Goal: Transaction & Acquisition: Purchase product/service

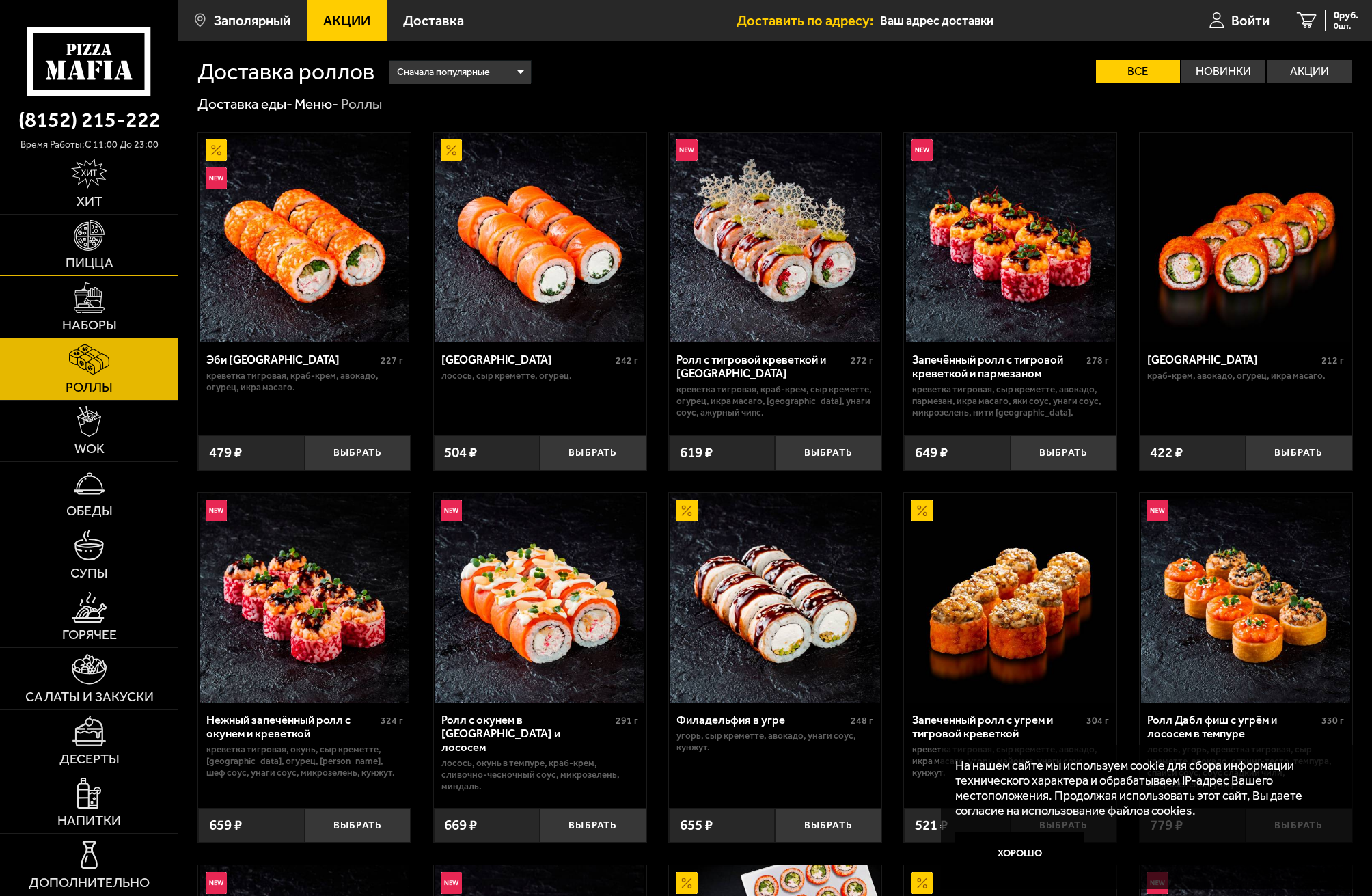
click at [96, 239] on img at bounding box center [89, 235] width 31 height 31
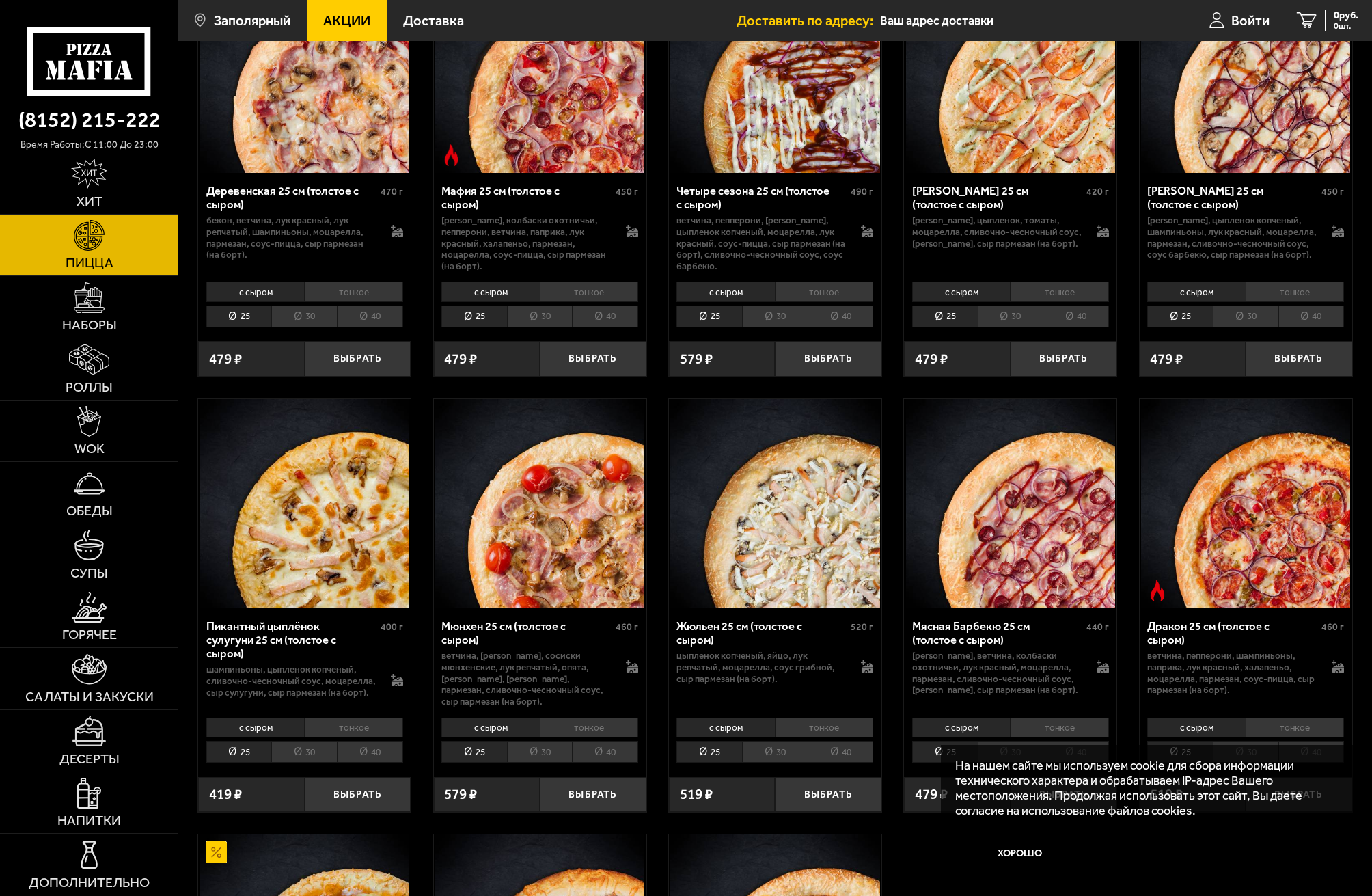
scroll to position [1503, 0]
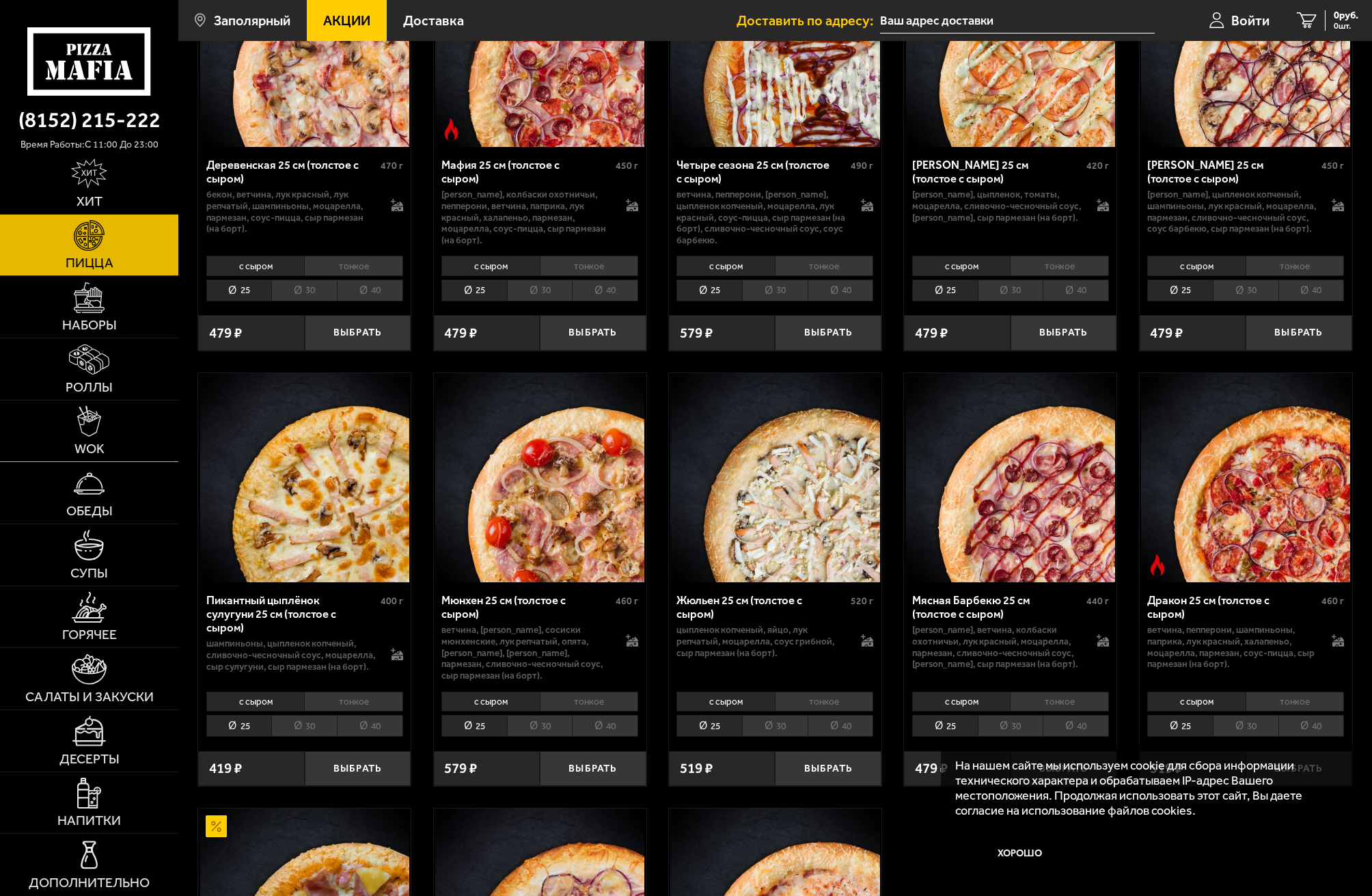
drag, startPoint x: 74, startPoint y: 435, endPoint x: 88, endPoint y: 432, distance: 14.3
click at [74, 435] on link "WOK" at bounding box center [89, 432] width 179 height 62
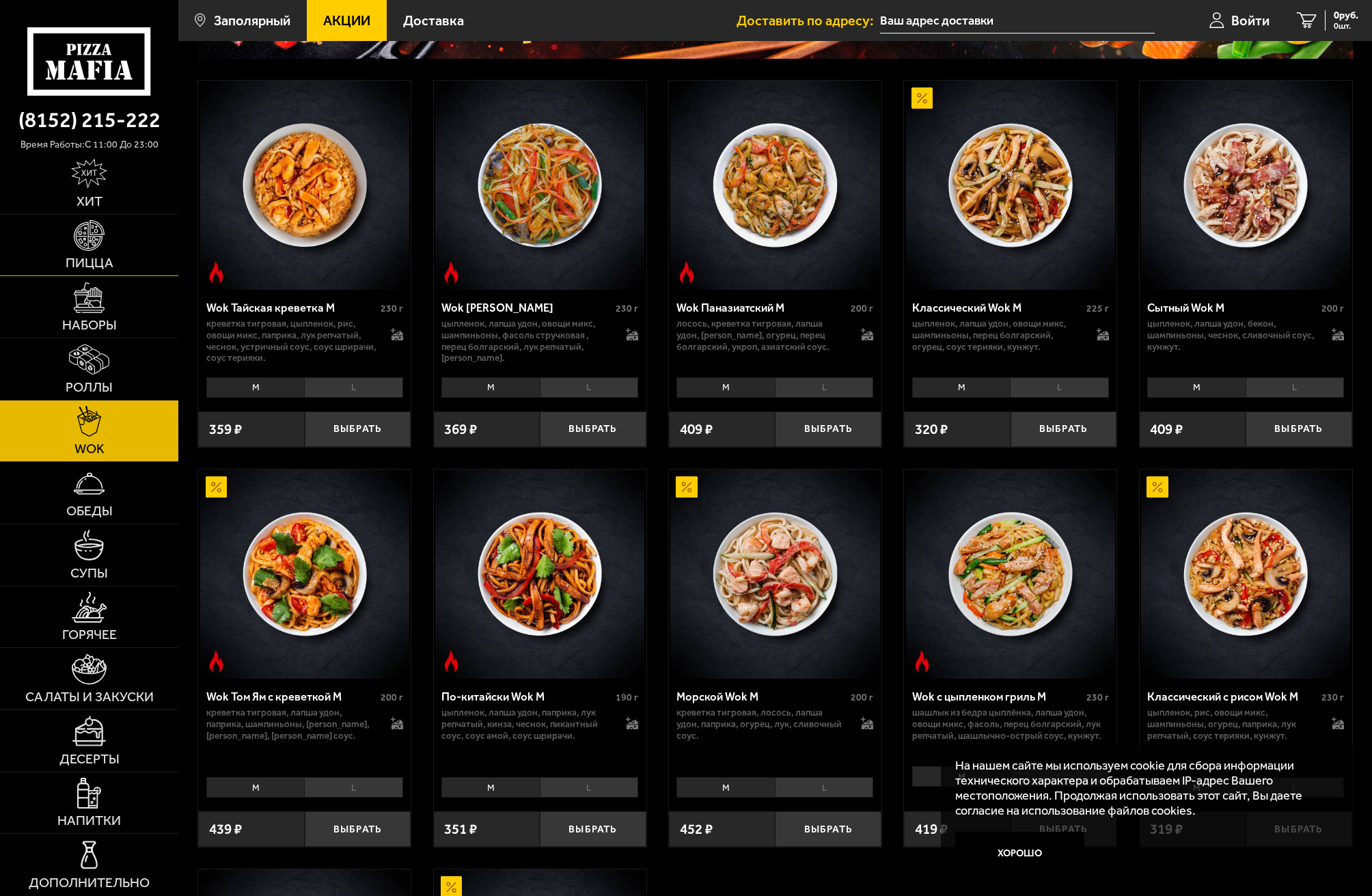
scroll to position [205, 0]
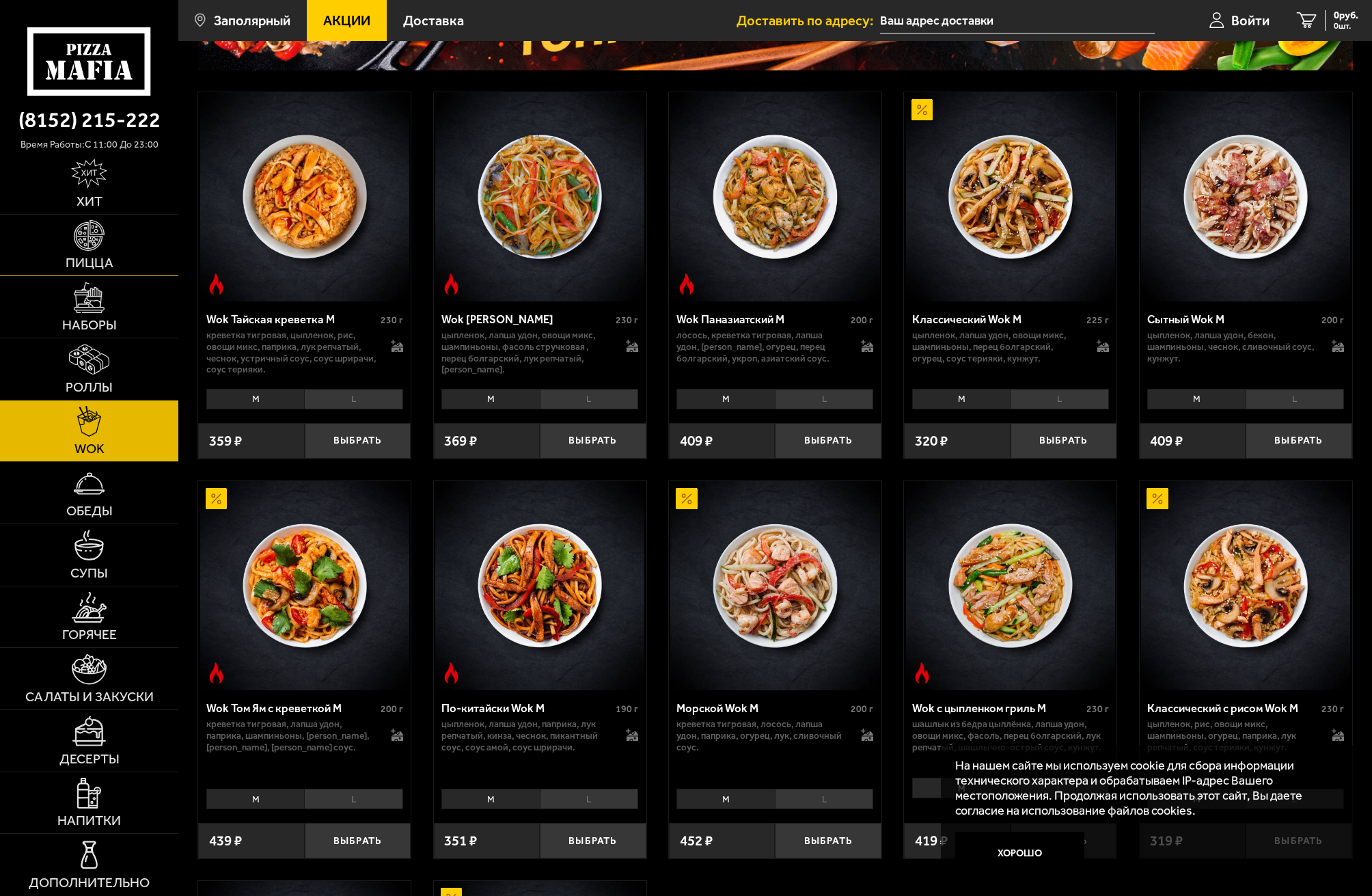
click at [115, 251] on link "Пицца" at bounding box center [89, 245] width 179 height 62
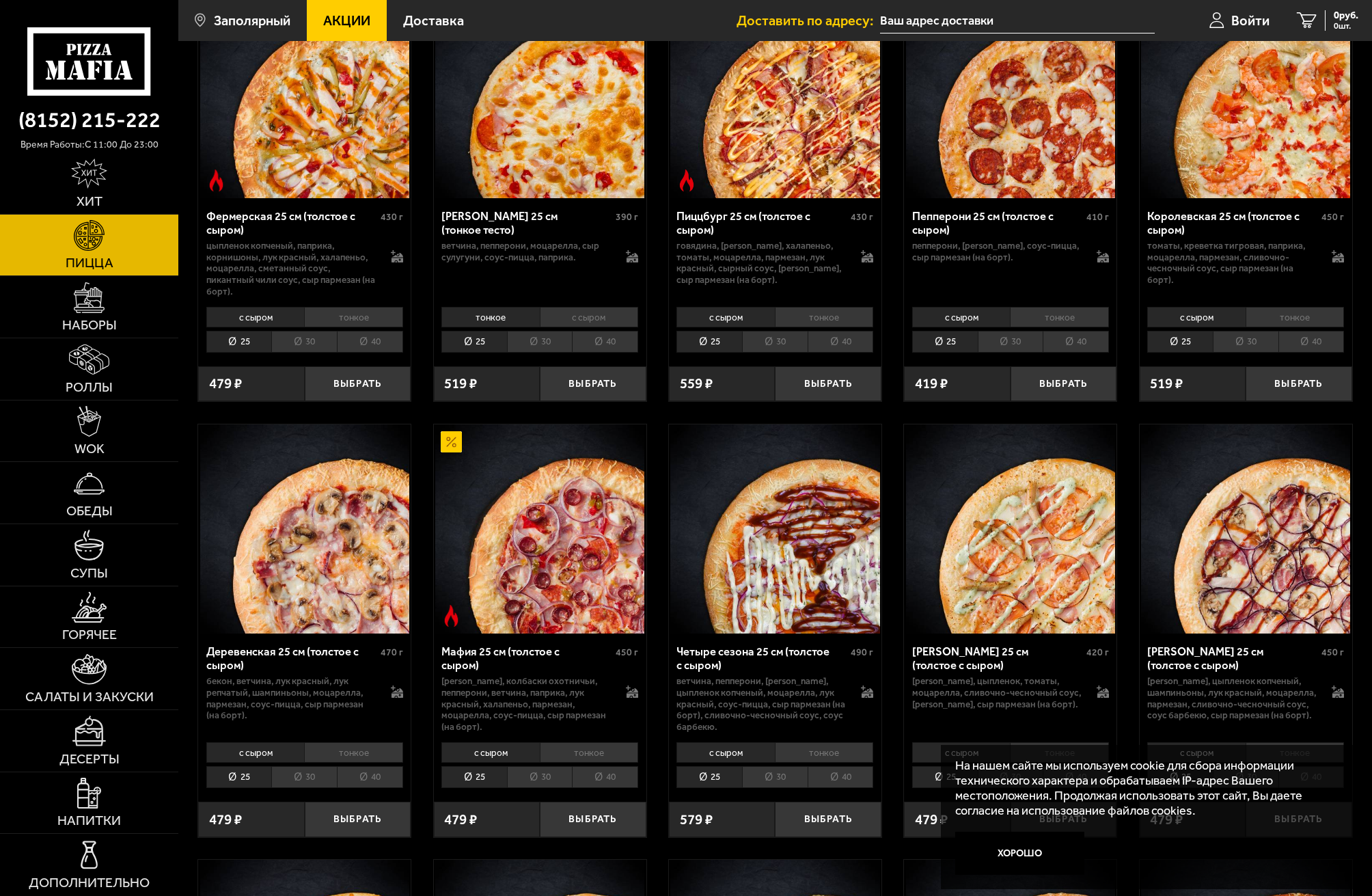
scroll to position [1093, 0]
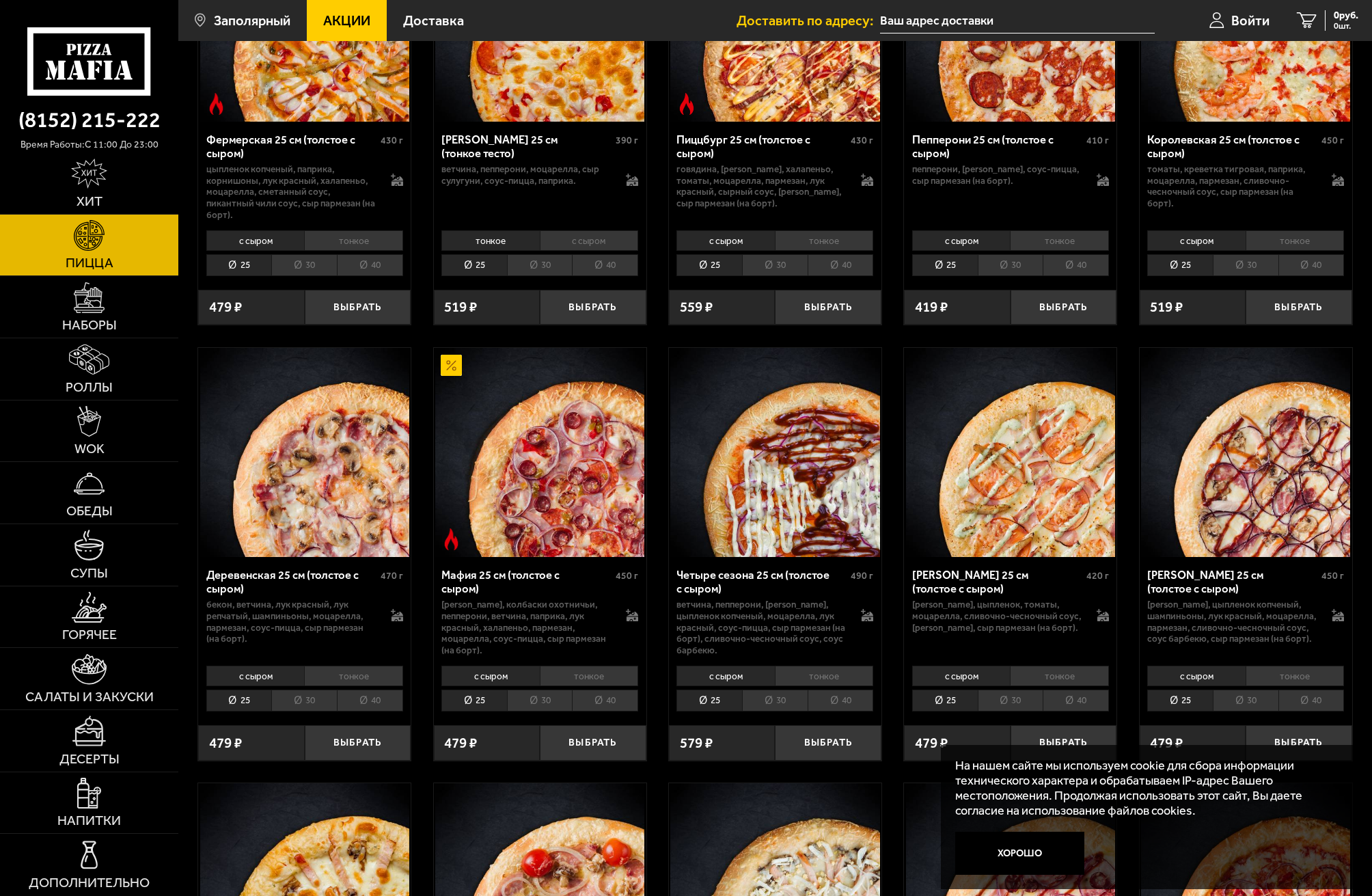
click at [1067, 256] on li "40" at bounding box center [1076, 265] width 67 height 22
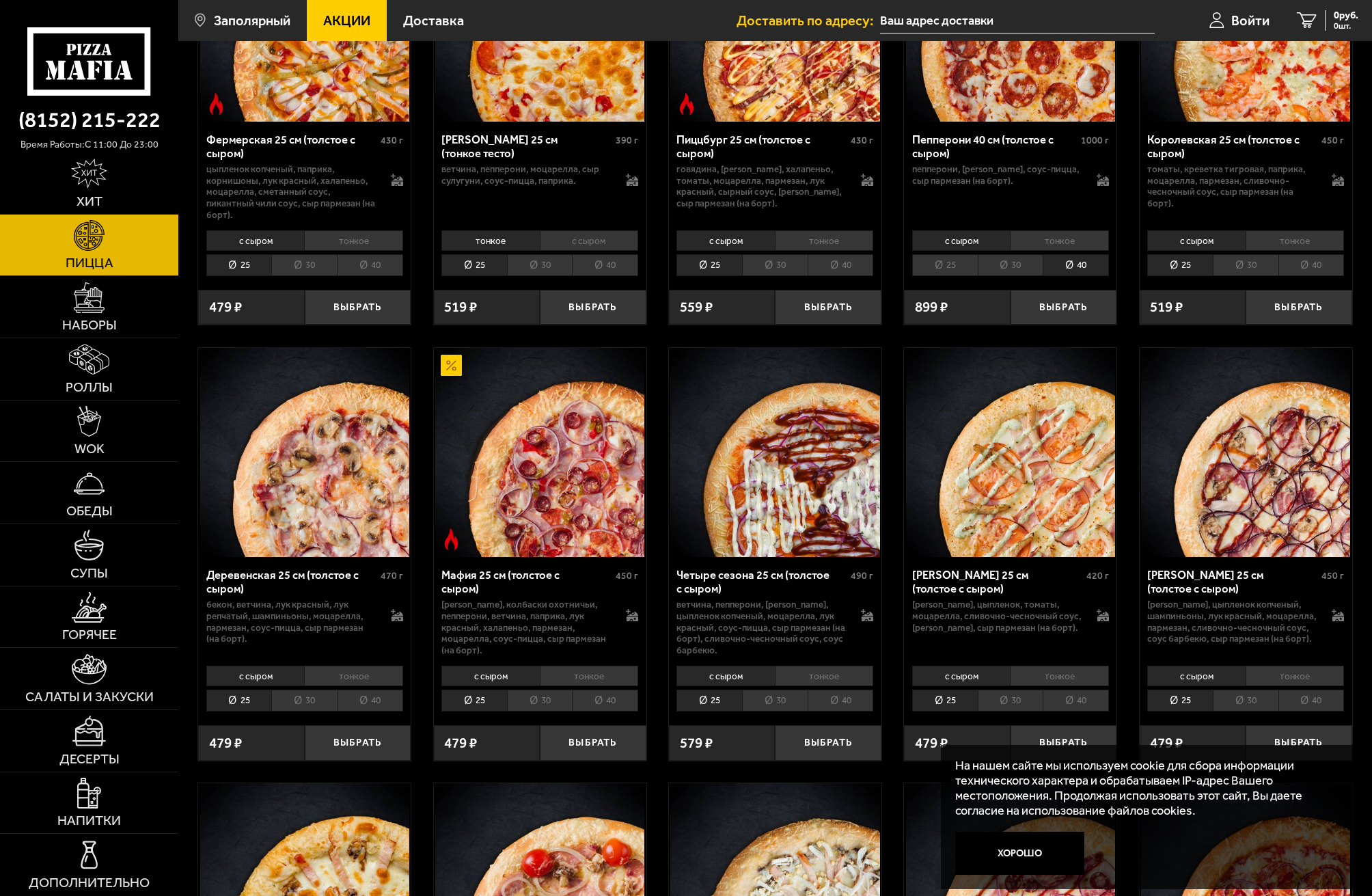
click at [1063, 230] on li "тонкое" at bounding box center [1059, 240] width 99 height 20
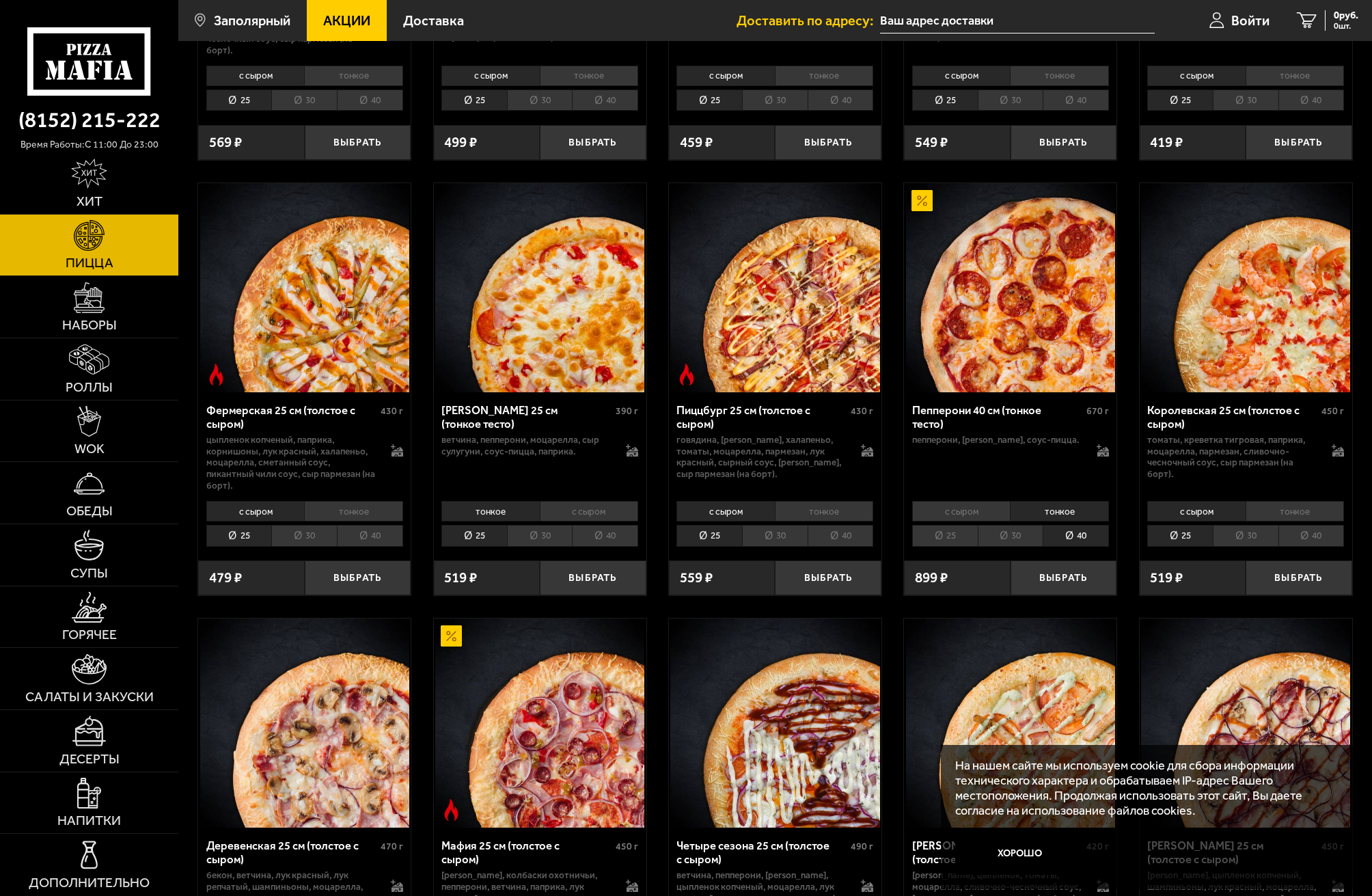
scroll to position [820, 0]
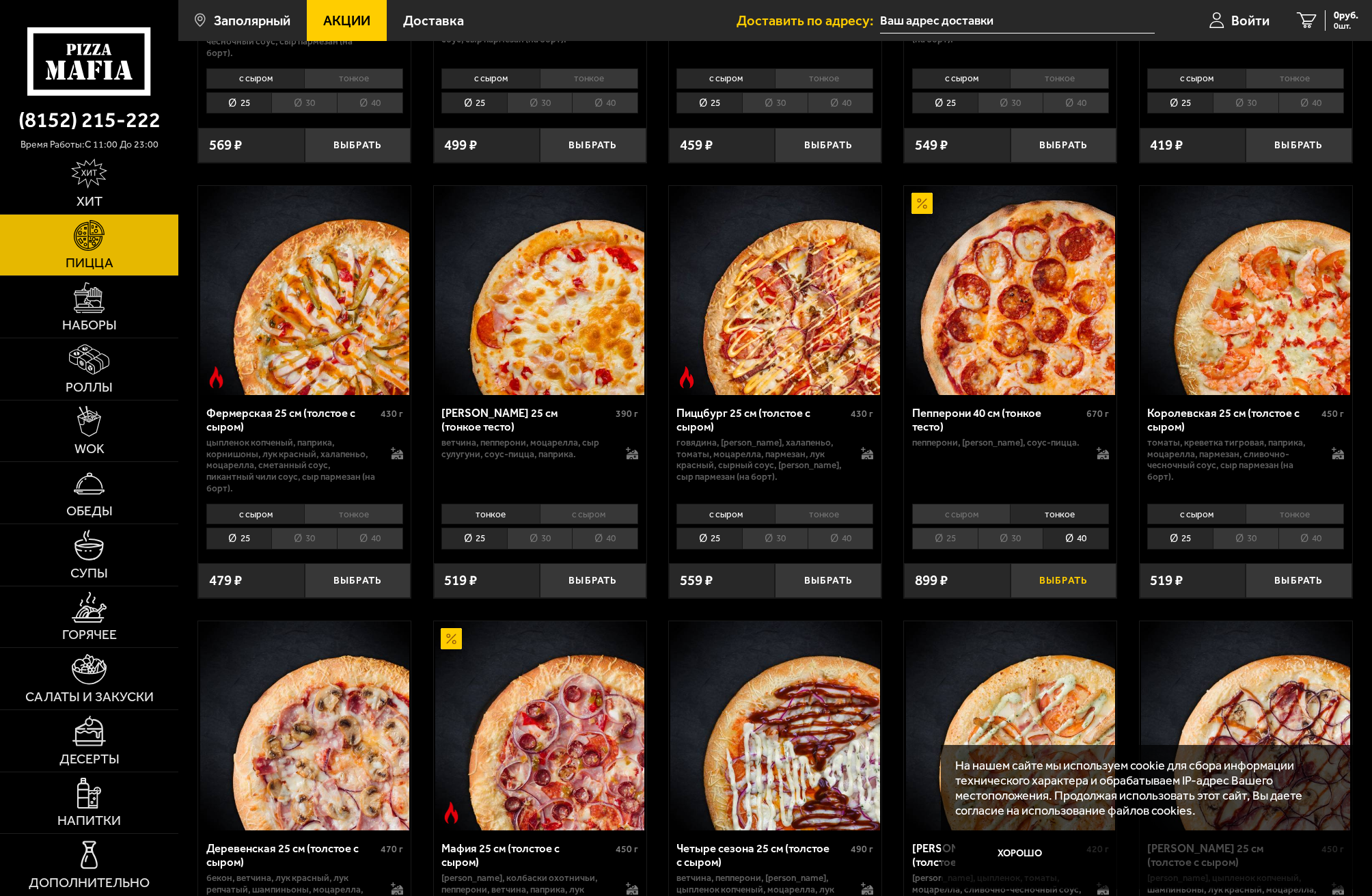
click at [1050, 578] on button "Выбрать" at bounding box center [1063, 581] width 106 height 35
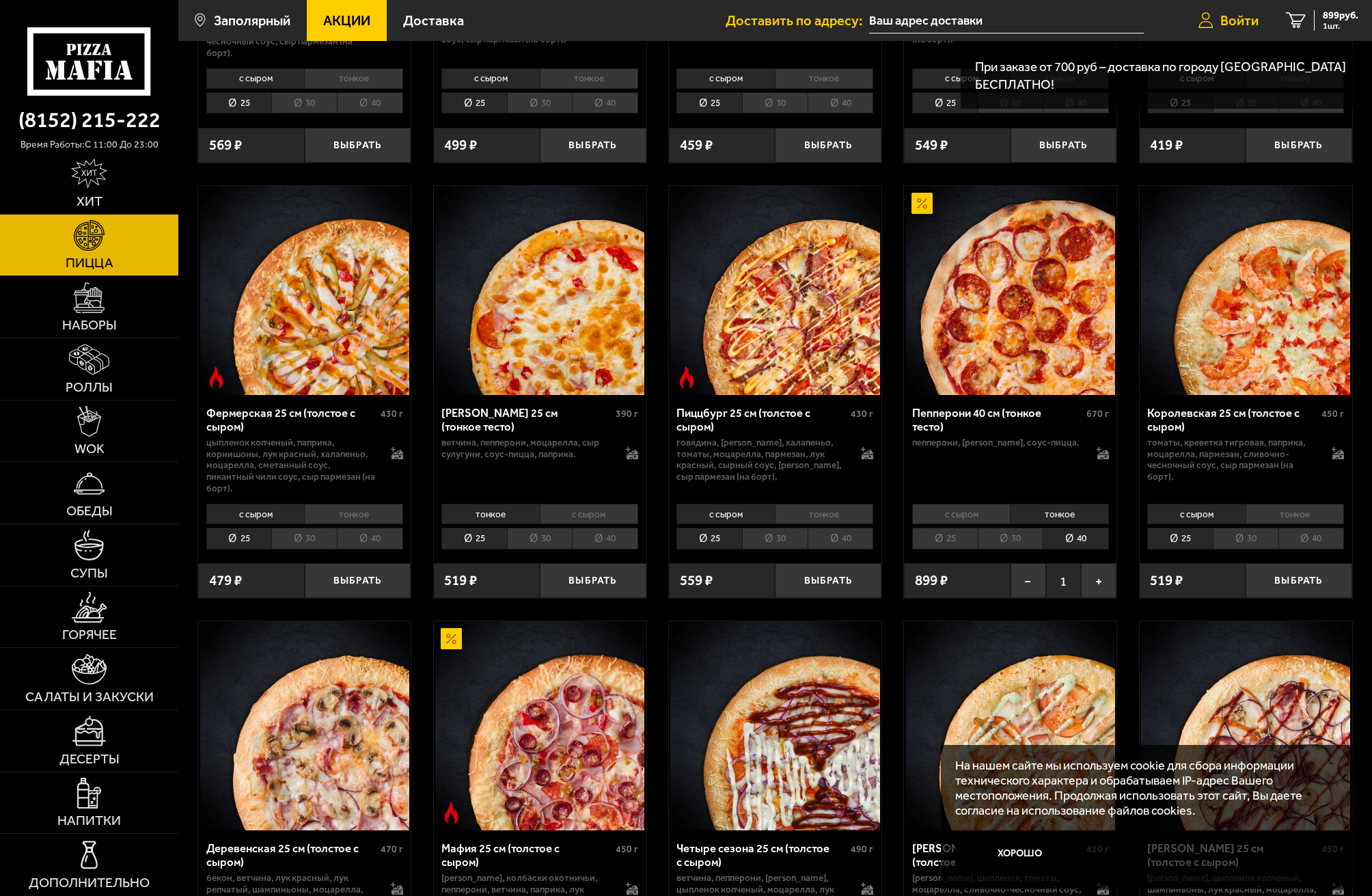
click at [1226, 18] on span "Войти" at bounding box center [1240, 21] width 39 height 14
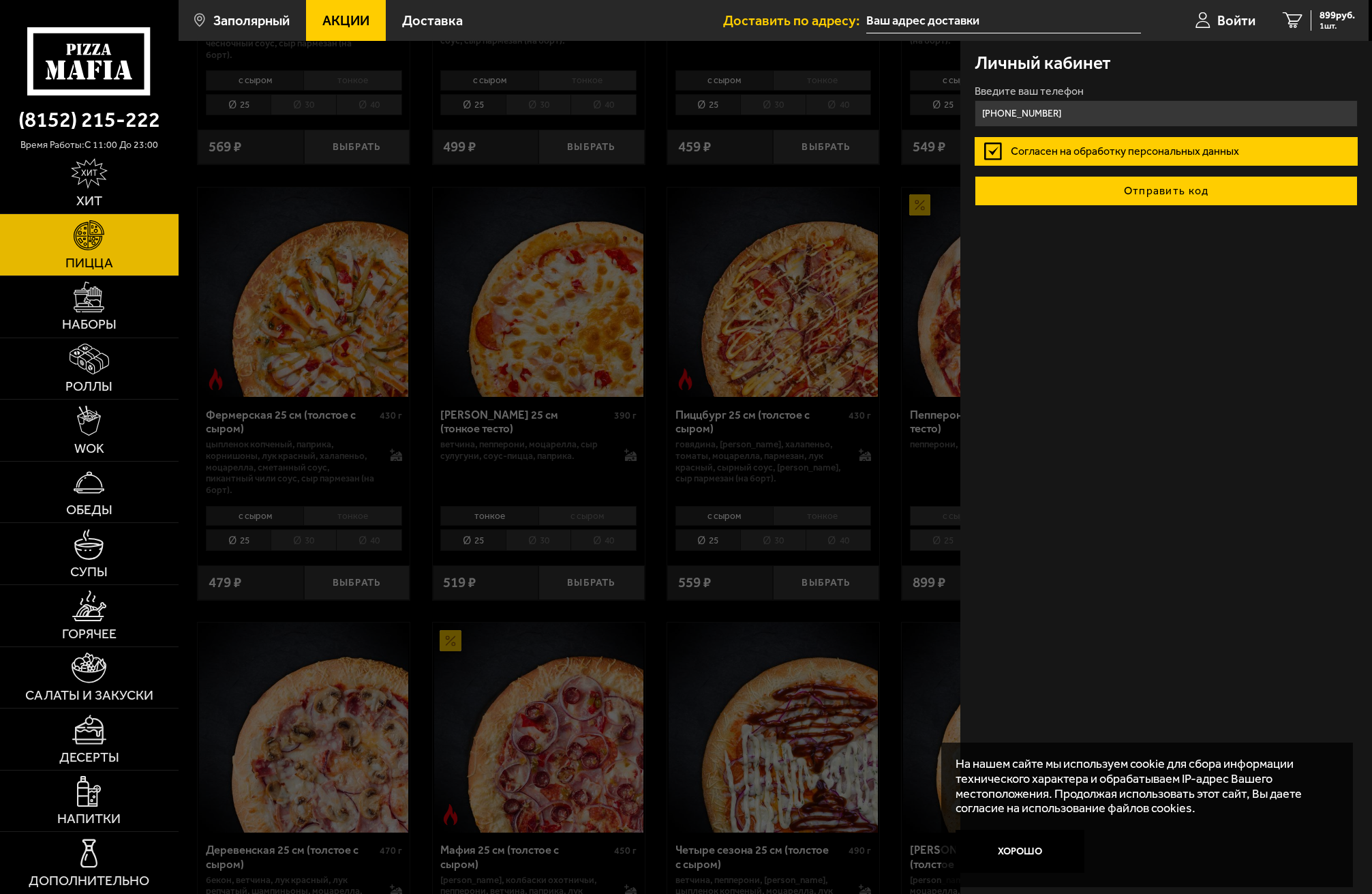
type input "[PHONE_NUMBER]"
click at [1161, 192] on button "Отправить код" at bounding box center [1167, 191] width 383 height 30
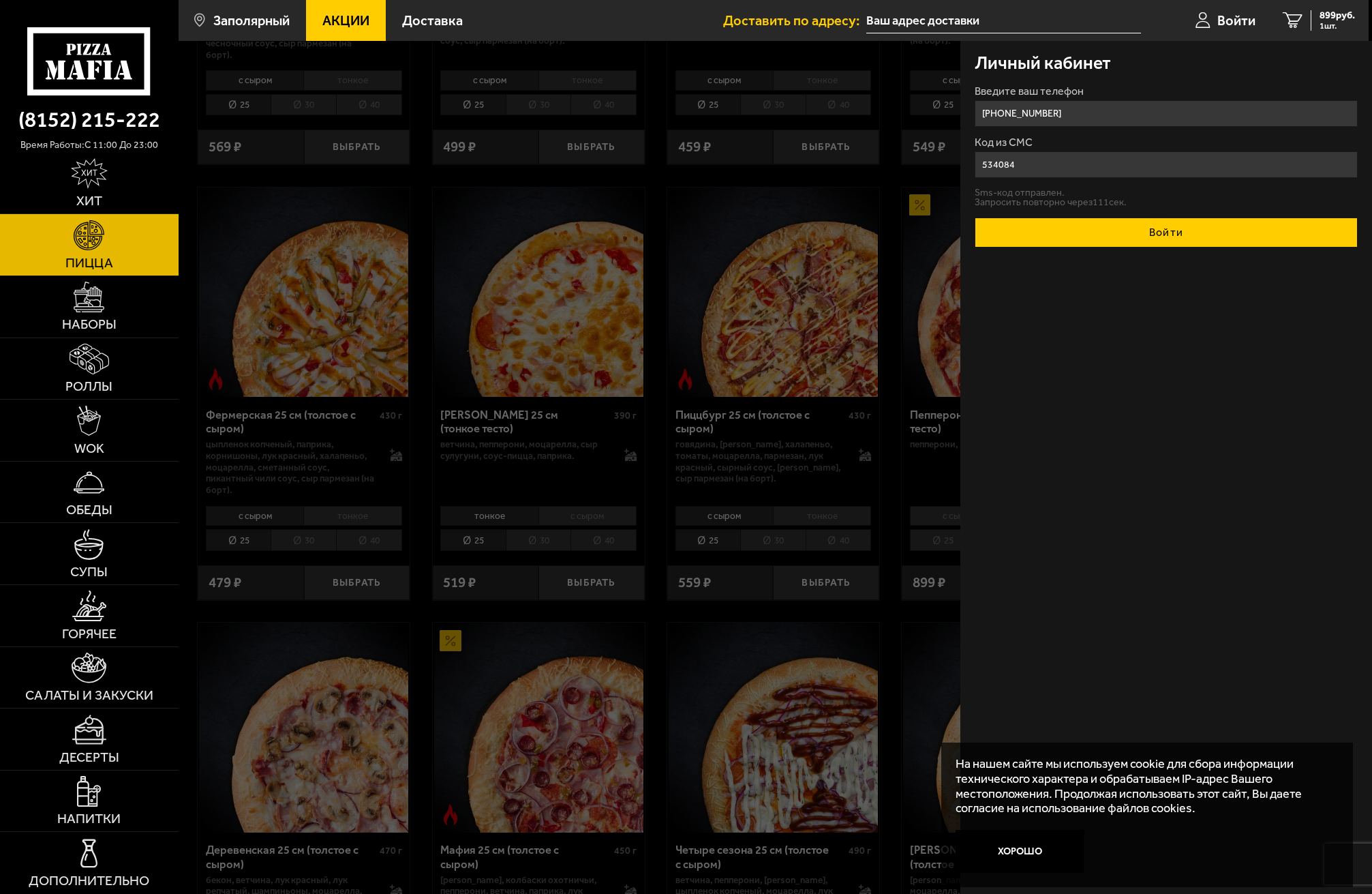
type input "534084"
click at [1160, 226] on button "Войти" at bounding box center [1167, 232] width 383 height 30
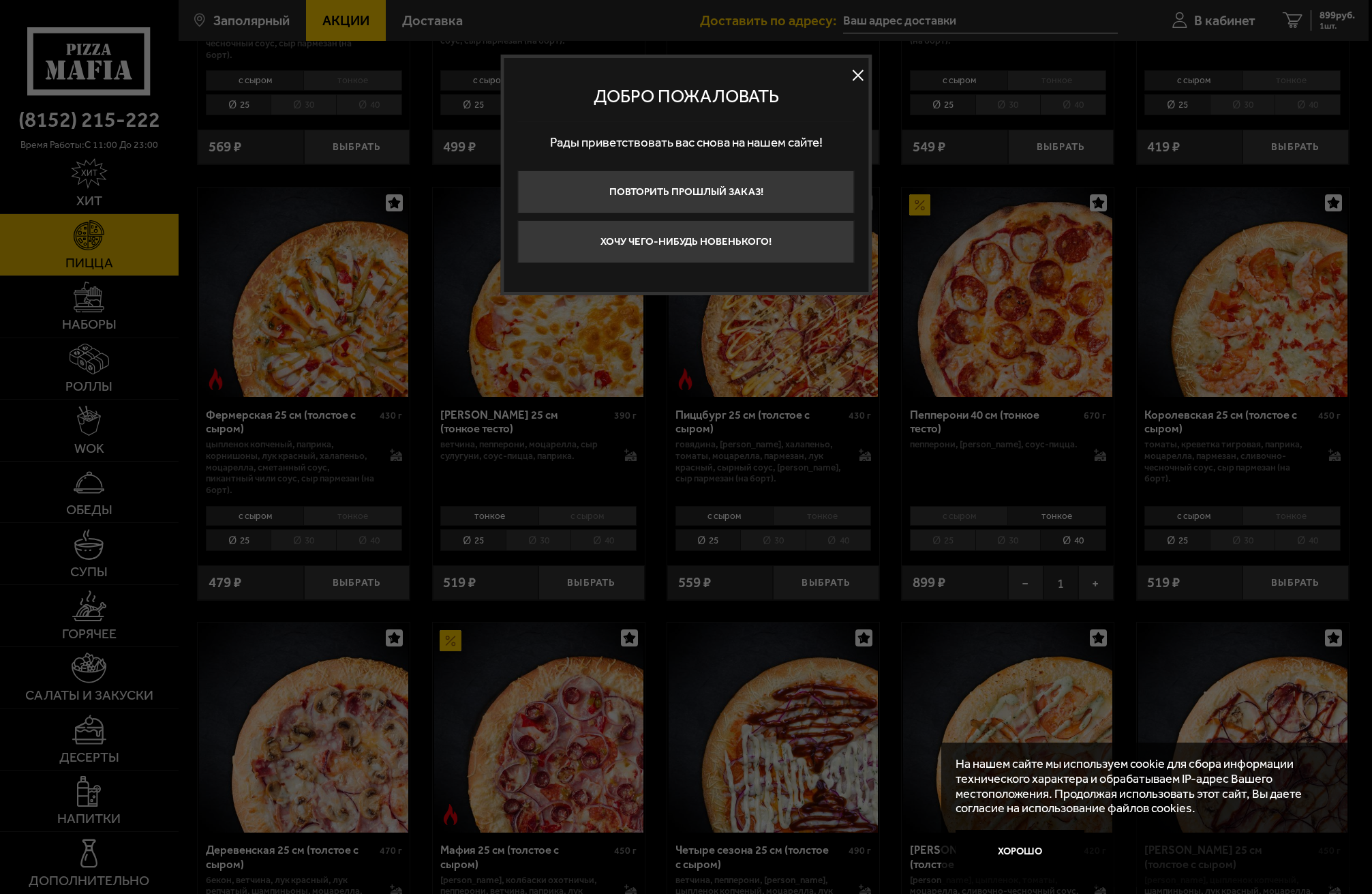
click at [861, 76] on button at bounding box center [858, 75] width 20 height 20
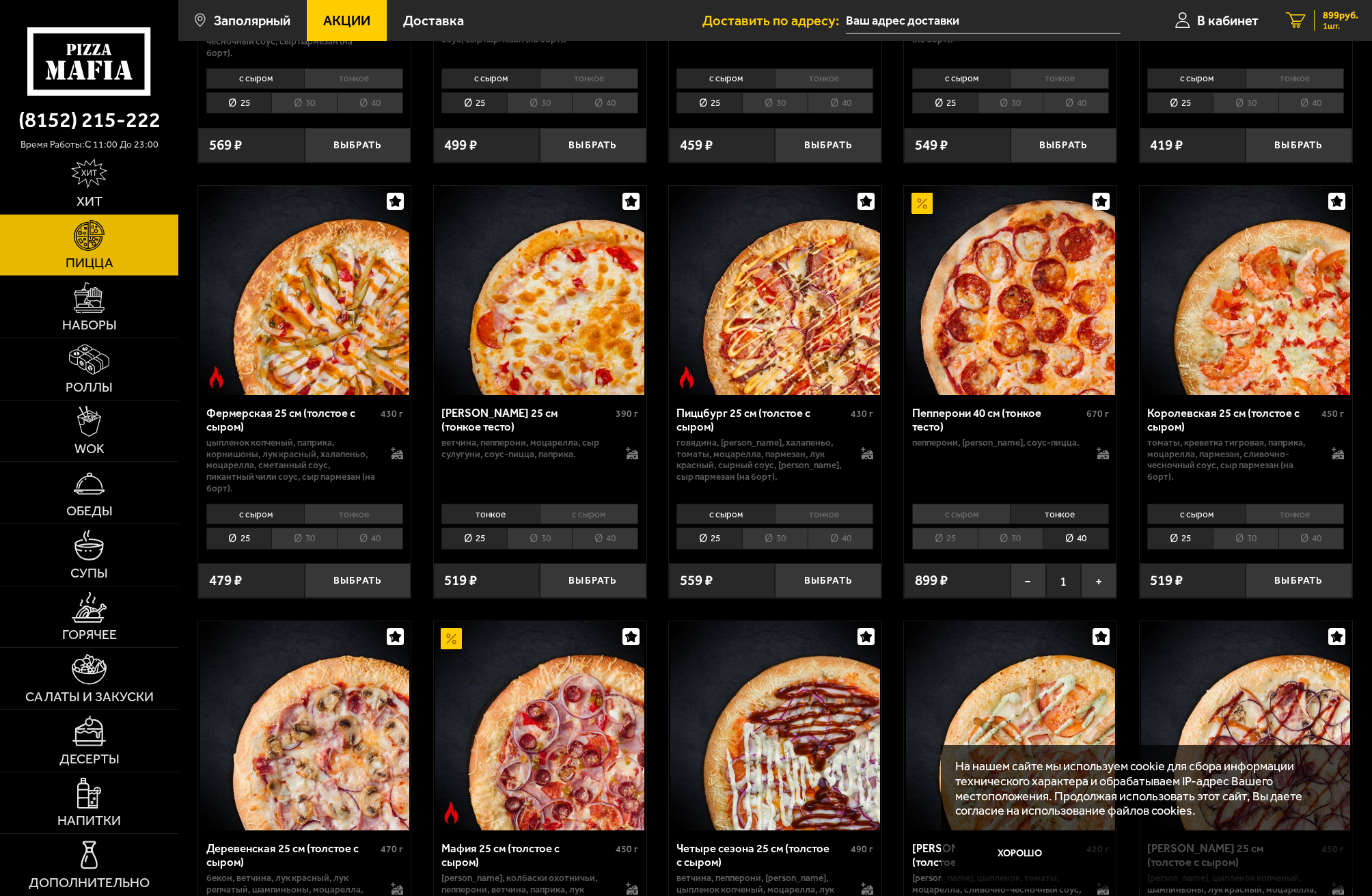
click at [1324, 18] on span "899 руб." at bounding box center [1340, 15] width 36 height 11
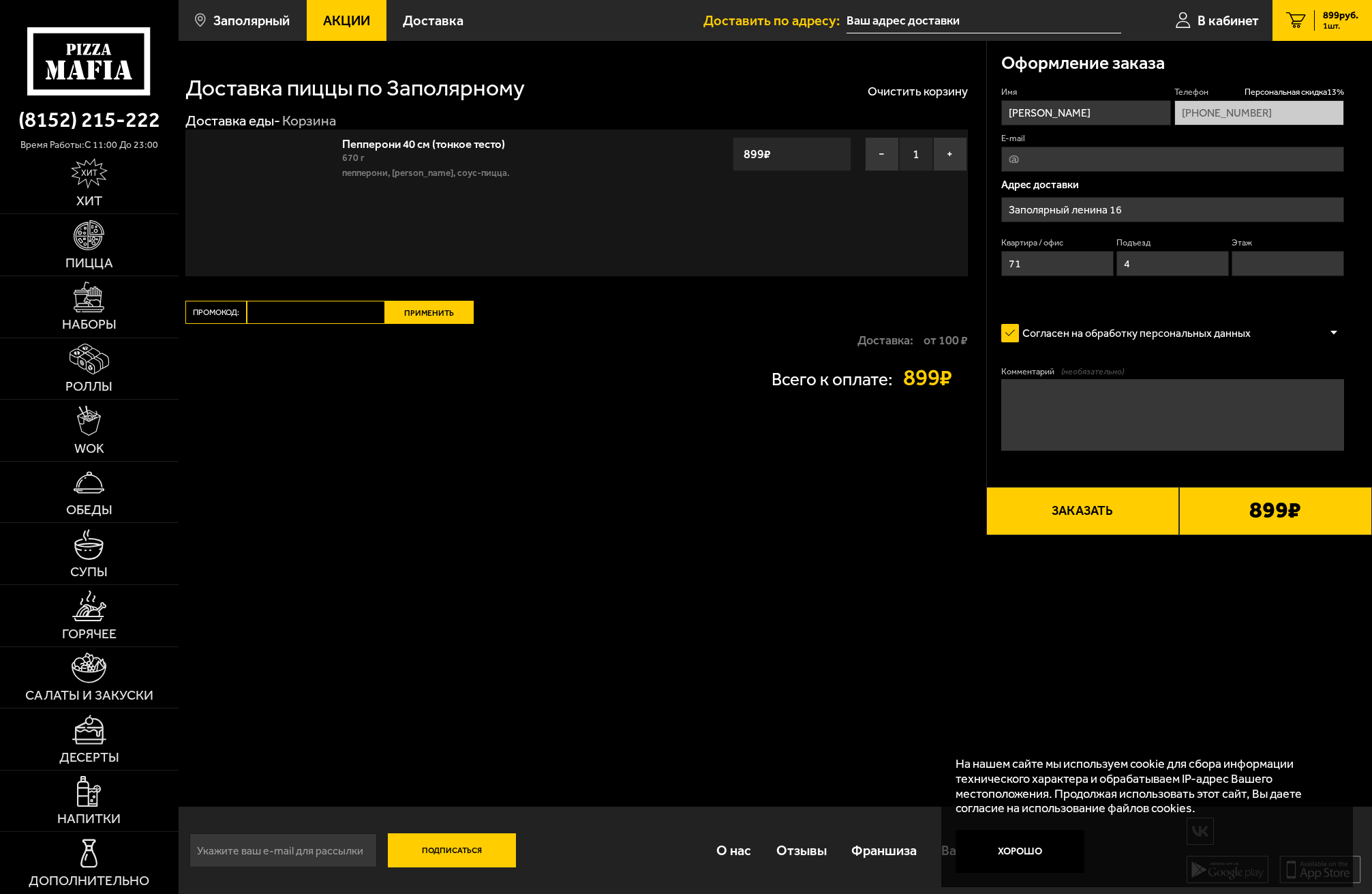
type input "[STREET_ADDRESS]"
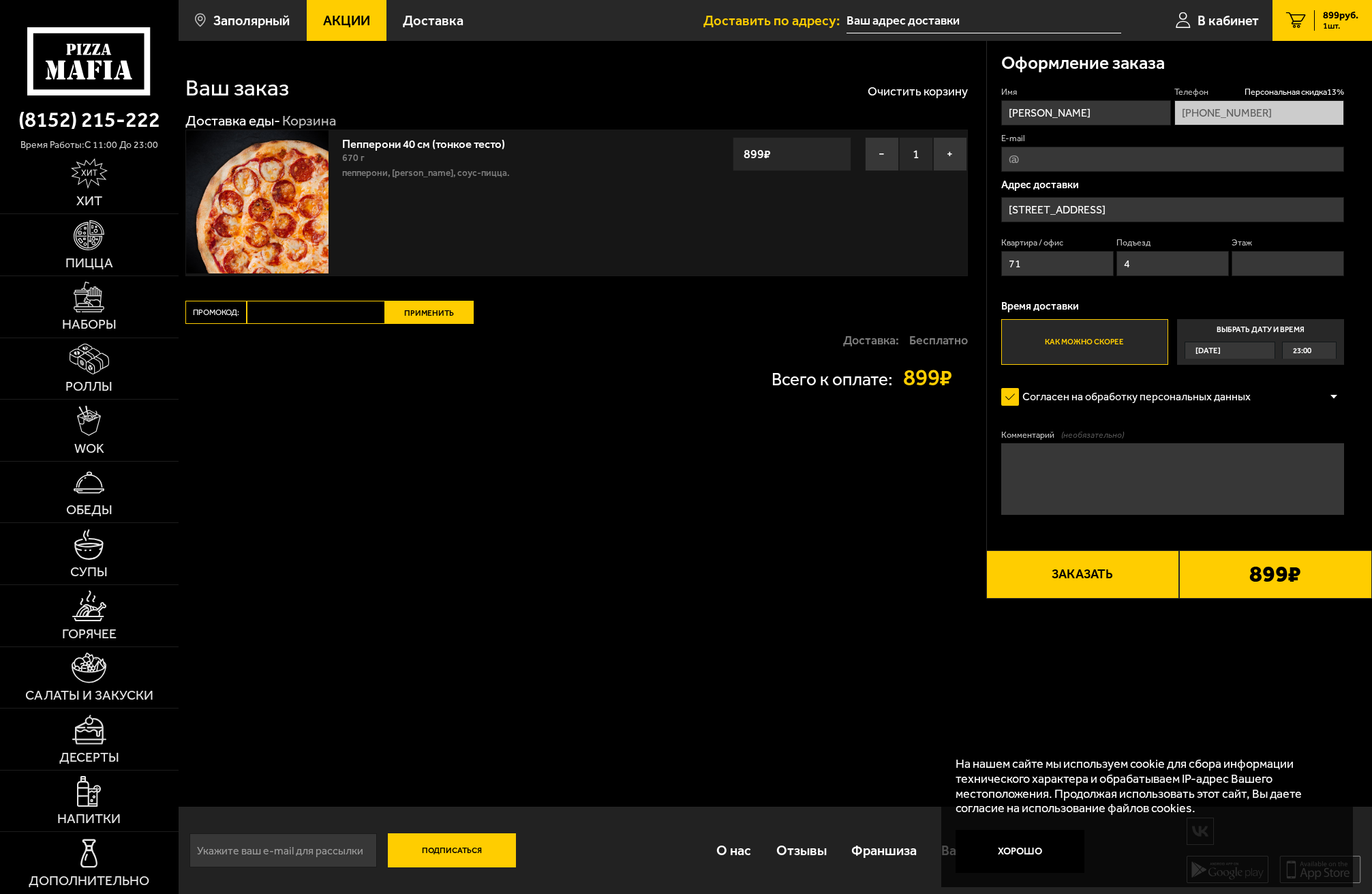
click at [1092, 453] on textarea "Комментарий (необязательно)" at bounding box center [1173, 479] width 343 height 71
type textarea "П"
type textarea "Позвонить по приезде"
click at [1030, 870] on button "Хорошо" at bounding box center [1020, 851] width 129 height 43
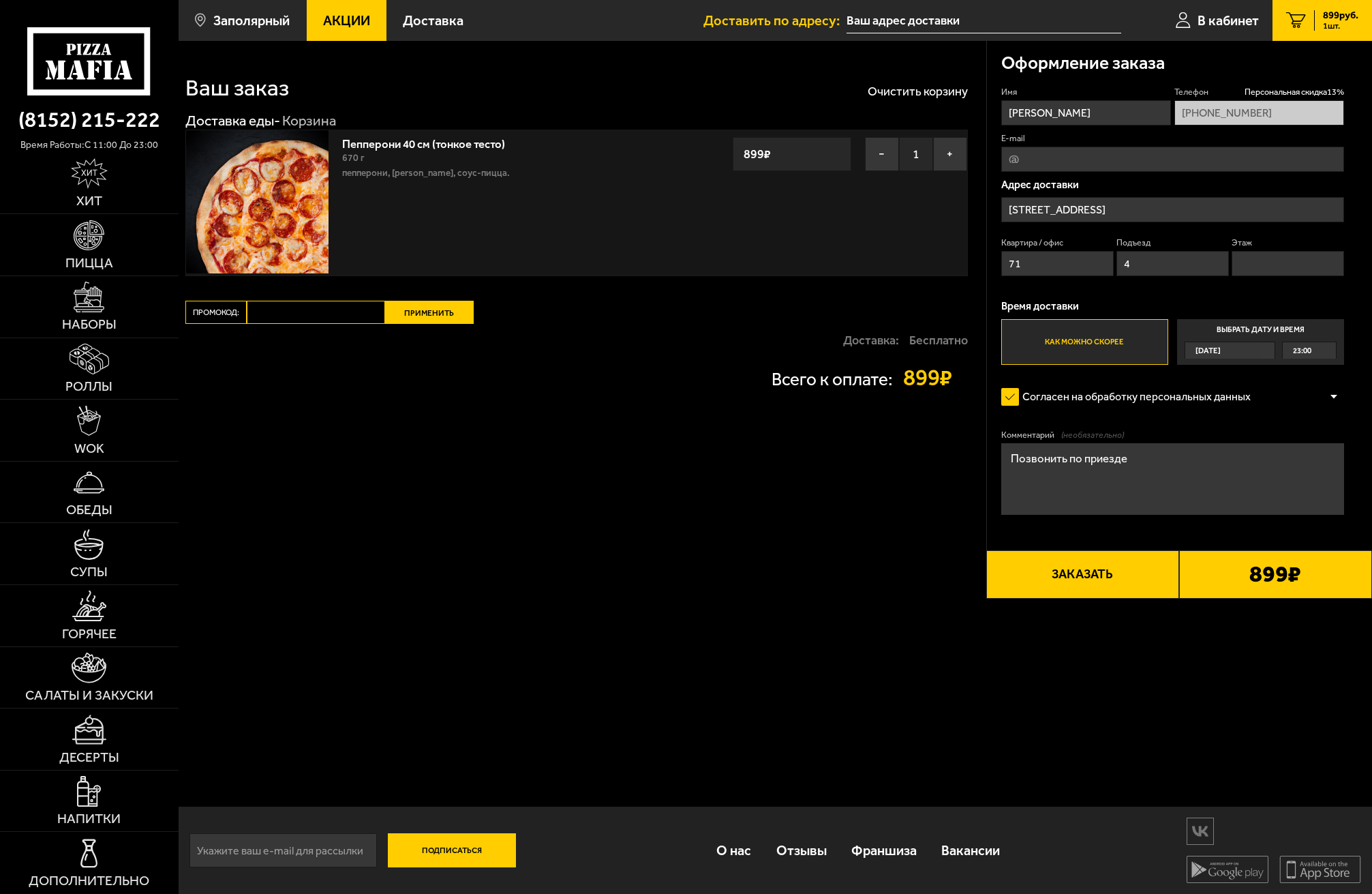
click at [1081, 563] on button "Заказать" at bounding box center [1083, 574] width 193 height 48
click at [1260, 263] on input "Этаж" at bounding box center [1287, 264] width 113 height 25
type input "3"
click at [1148, 452] on textarea "Позвонить по приезде" at bounding box center [1173, 479] width 343 height 71
type textarea "Позвонить по приезде не работает домофон"
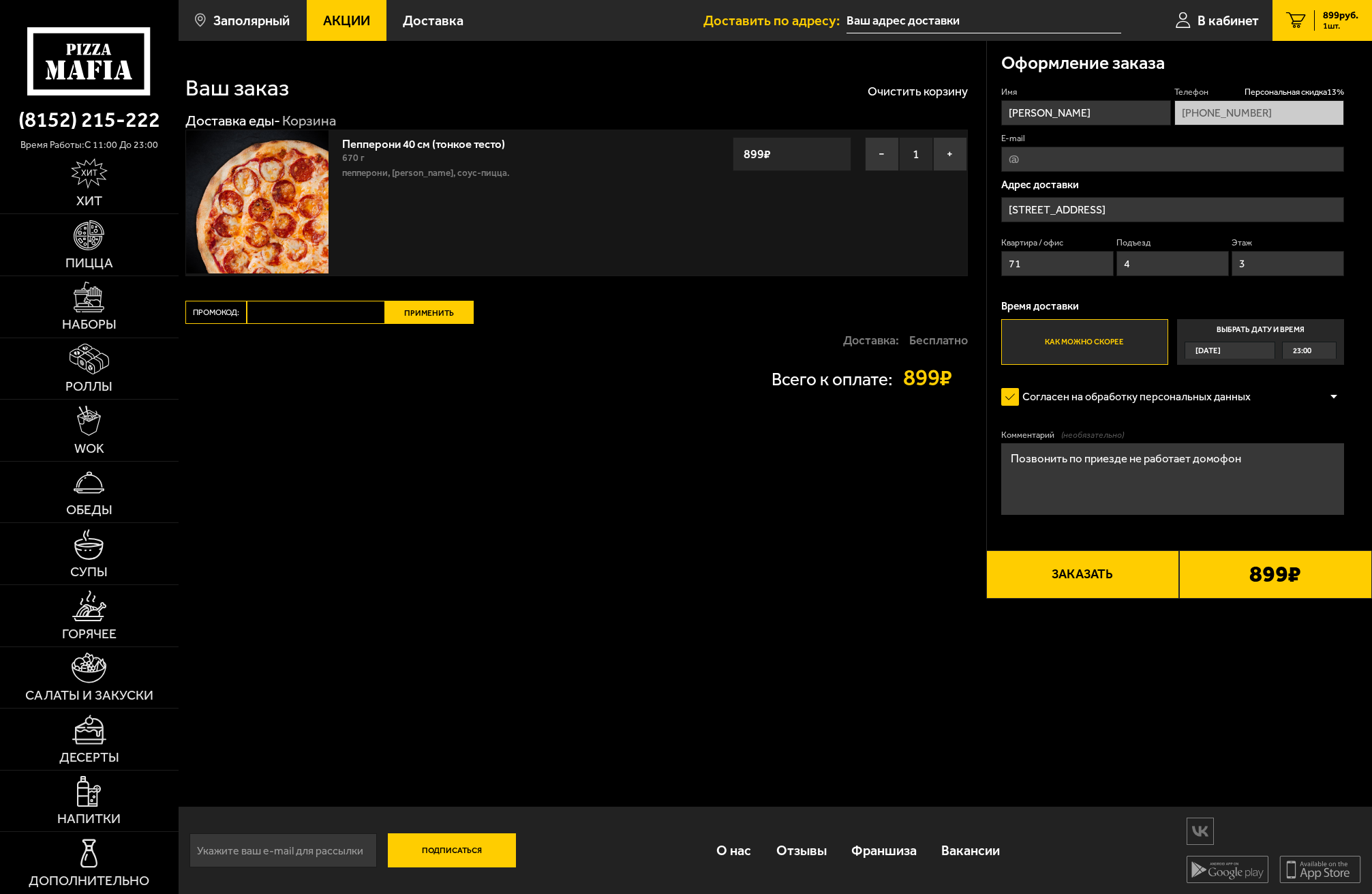
click at [1127, 578] on button "Заказать" at bounding box center [1083, 574] width 193 height 48
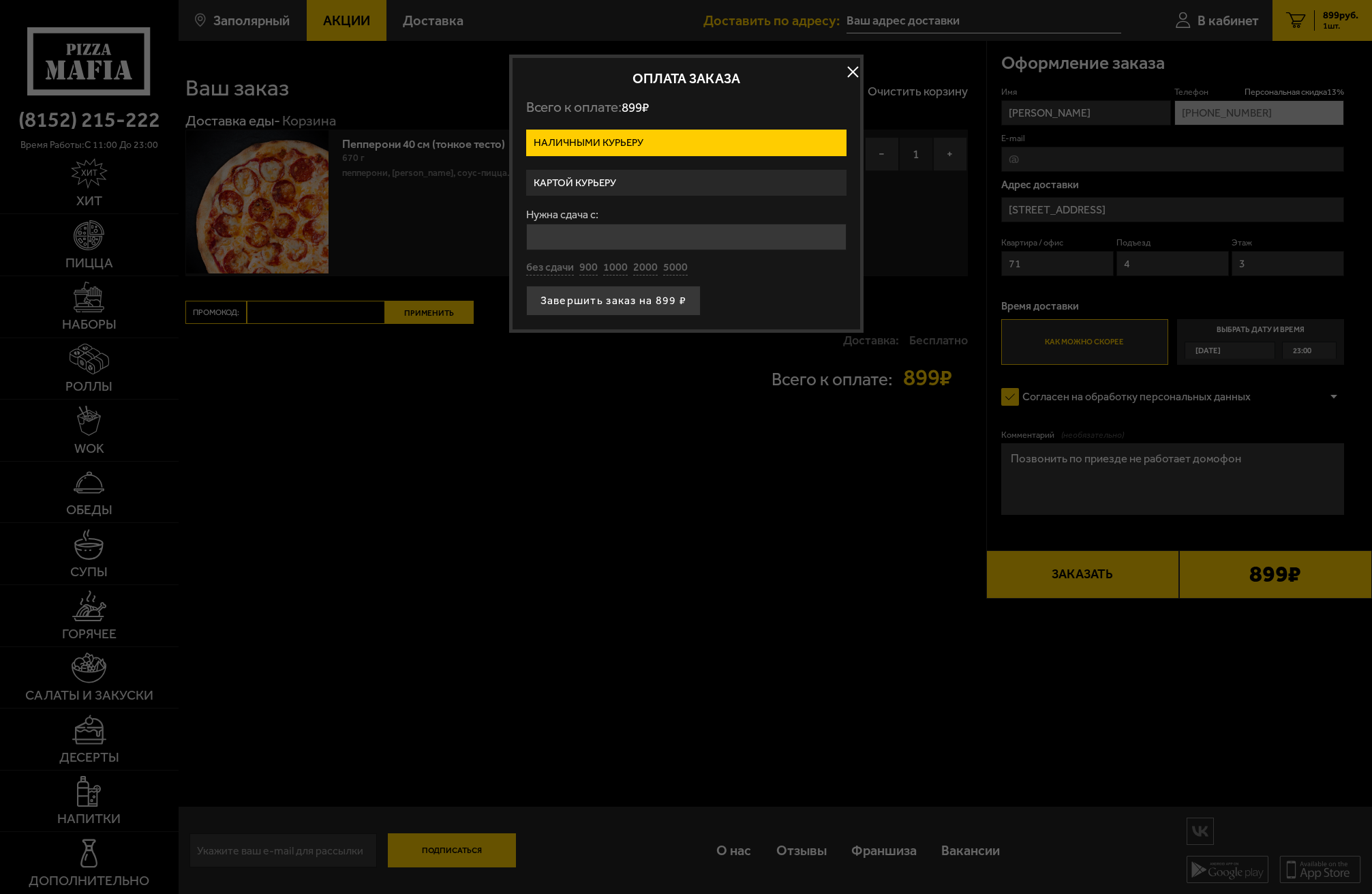
click at [653, 182] on label "Картой курьеру" at bounding box center [686, 183] width 320 height 27
click at [0, 0] on input "Картой курьеру" at bounding box center [0, 0] width 0 height 0
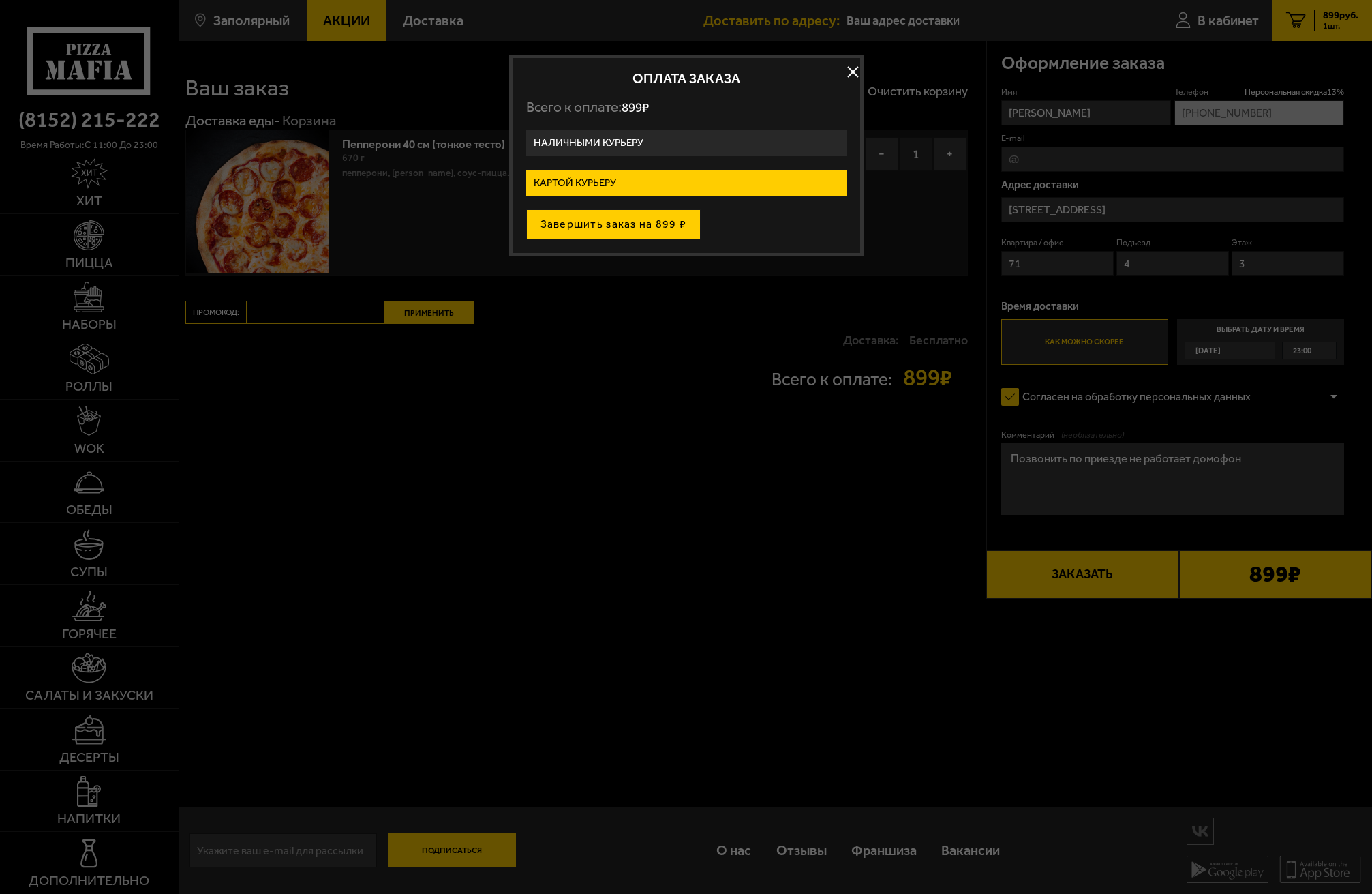
click at [610, 223] on button "Завершить заказ на 899 ₽" at bounding box center [614, 224] width 175 height 30
